Goal: Information Seeking & Learning: Check status

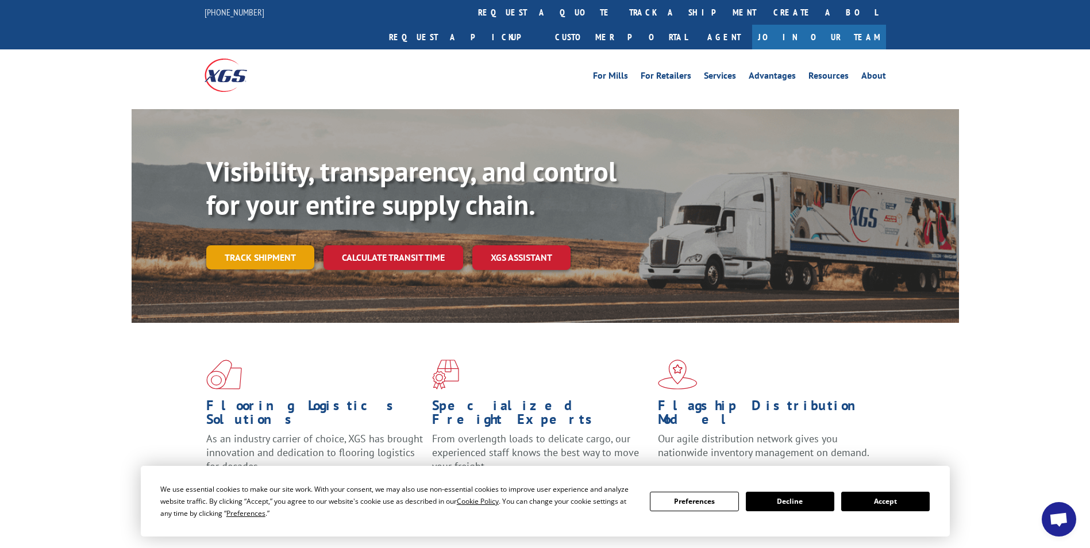
click at [287, 245] on link "Track shipment" at bounding box center [260, 257] width 108 height 24
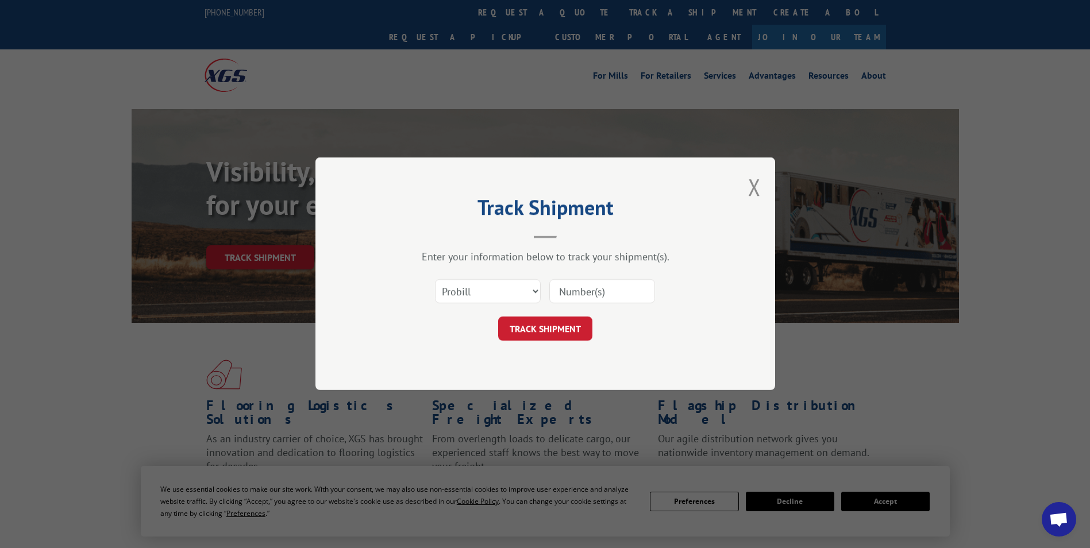
click at [586, 293] on input at bounding box center [602, 292] width 106 height 24
type input "17504164"
click button "TRACK SHIPMENT" at bounding box center [545, 329] width 94 height 24
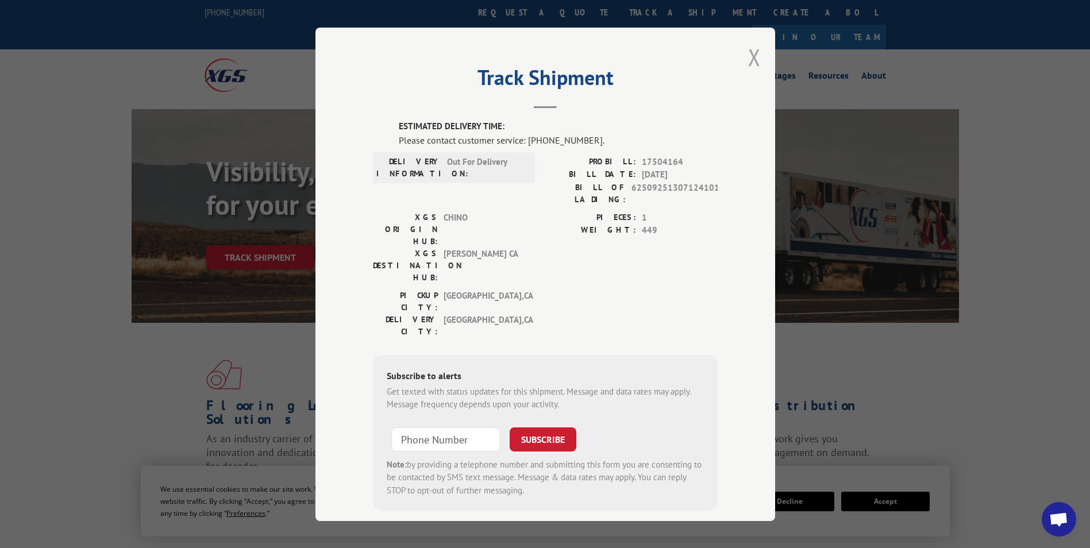
click at [750, 64] on button "Close modal" at bounding box center [754, 57] width 13 height 30
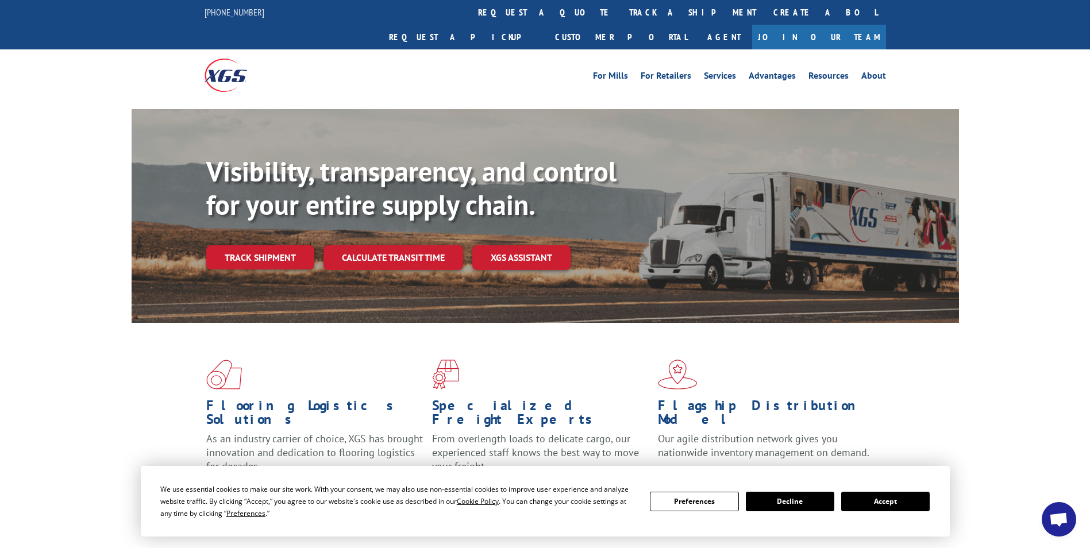
click at [274, 217] on div "Visibility, transparency, and control for your entire supply chain. Track shipm…" at bounding box center [582, 235] width 752 height 160
click at [277, 245] on link "Track shipment" at bounding box center [260, 257] width 108 height 24
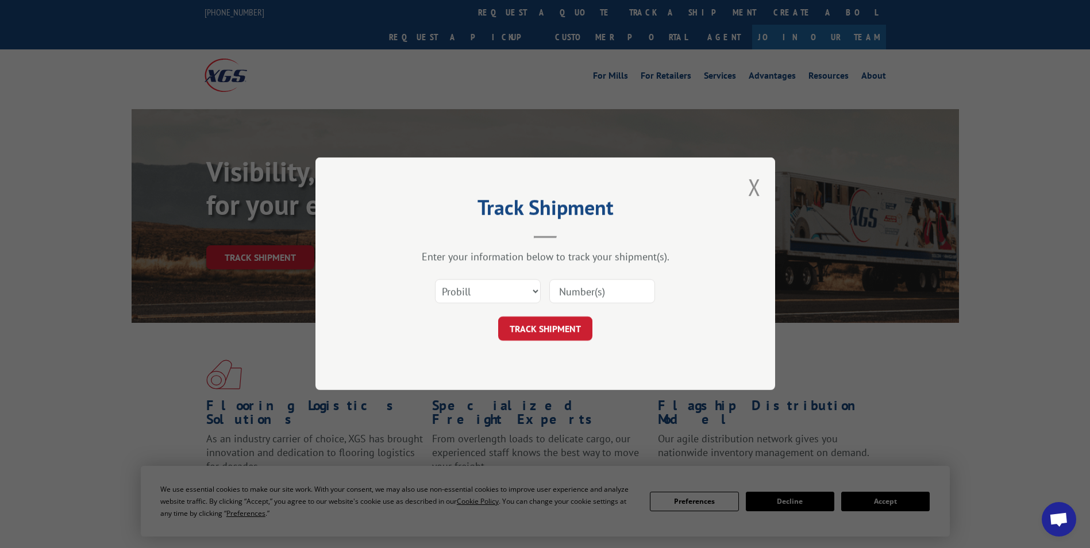
drag, startPoint x: 604, startPoint y: 290, endPoint x: 612, endPoint y: 295, distance: 9.1
click at [604, 290] on input at bounding box center [602, 292] width 106 height 24
type input "17504164"
click at [565, 328] on button "TRACK SHIPMENT" at bounding box center [545, 329] width 94 height 24
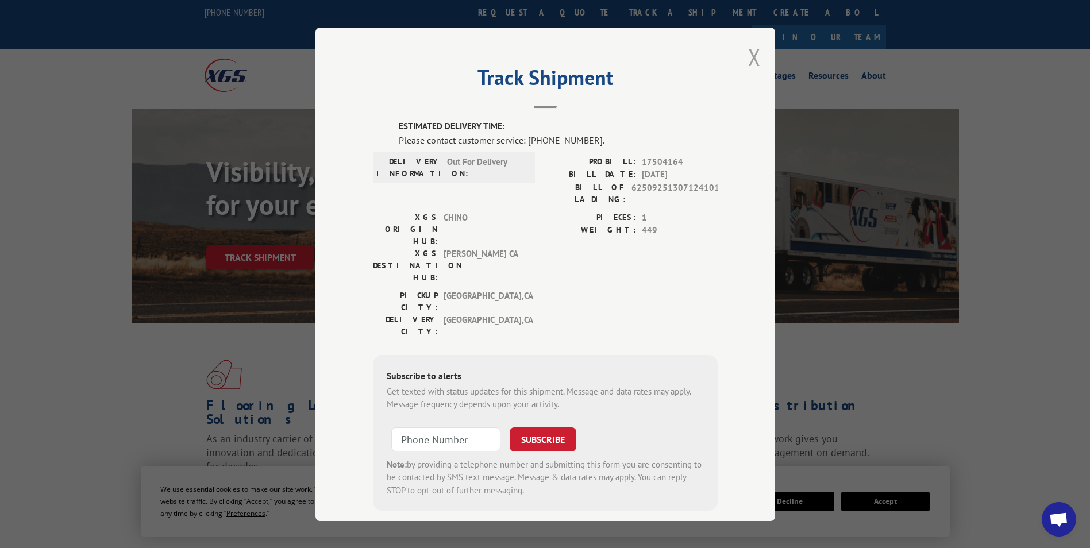
click at [750, 57] on button "Close modal" at bounding box center [754, 57] width 13 height 30
